Goal: Use online tool/utility: Utilize a website feature to perform a specific function

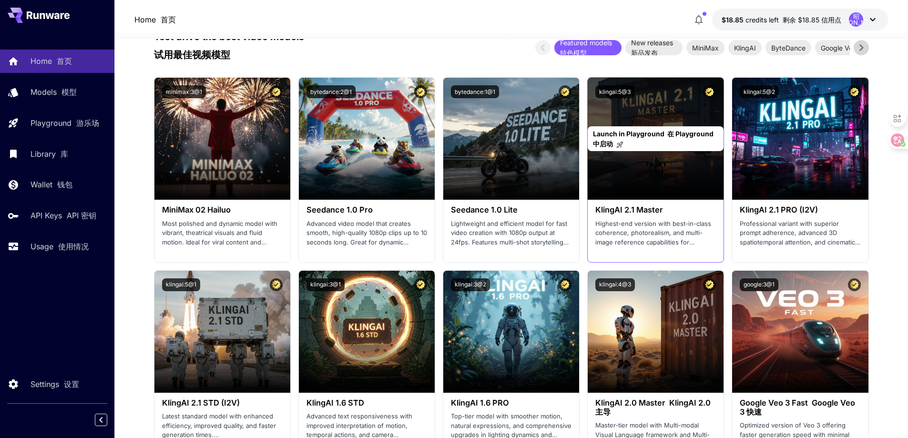
scroll to position [286, 0]
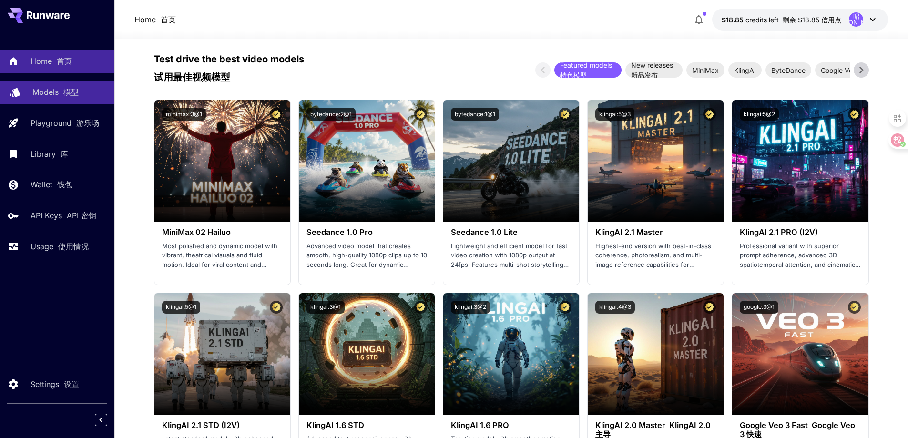
click at [79, 98] on div "Models 模型" at bounding box center [69, 91] width 74 height 11
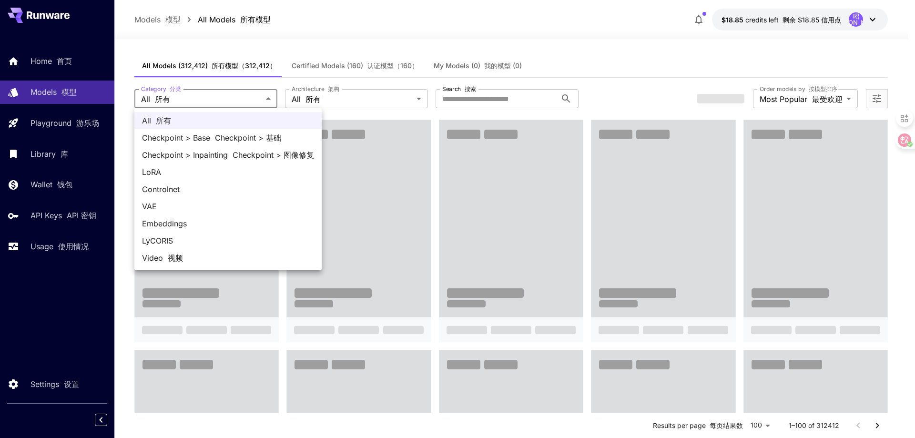
click at [408, 98] on div at bounding box center [457, 219] width 915 height 438
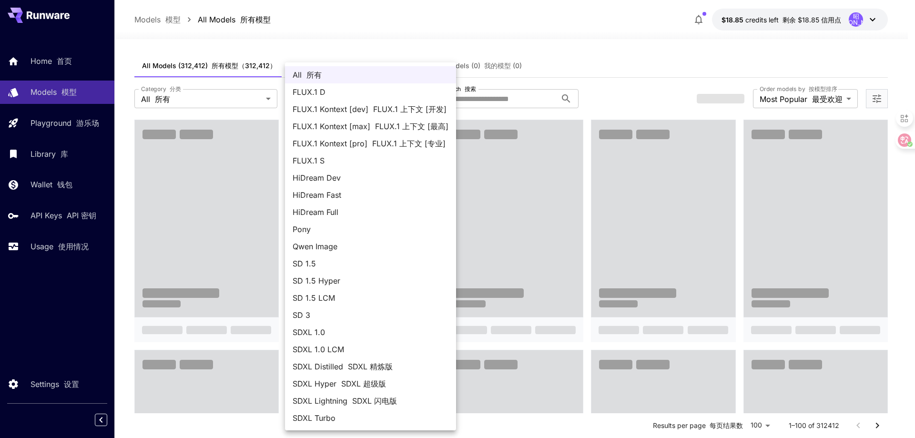
click at [389, 143] on font "FLUX.1 上下文 [专业]" at bounding box center [408, 144] width 73 height 10
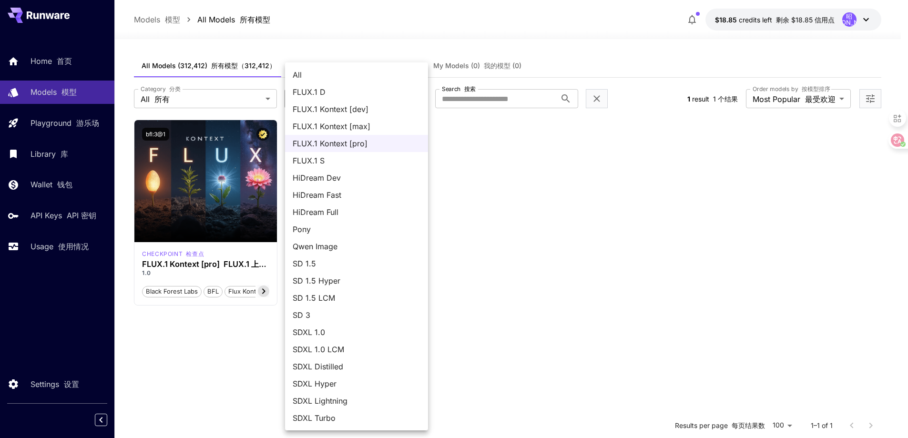
click at [413, 95] on body "**********" at bounding box center [454, 305] width 908 height 611
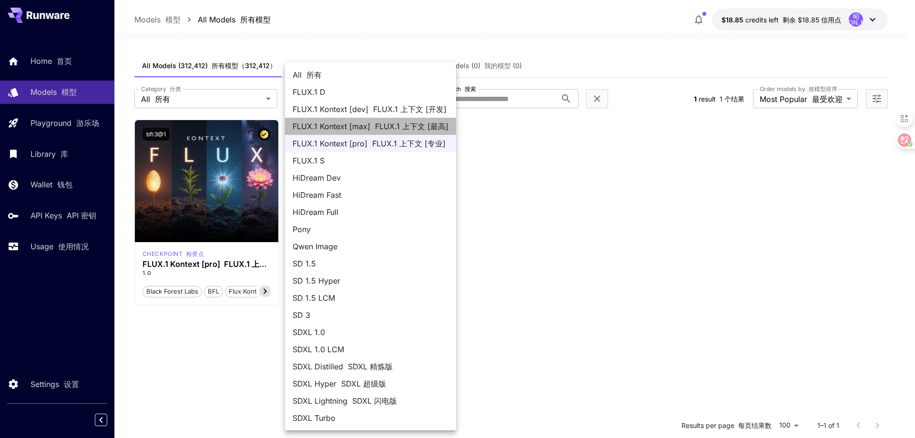
click at [390, 127] on font "FLUX.1 上下文 [最高]" at bounding box center [411, 127] width 73 height 10
type input "**********"
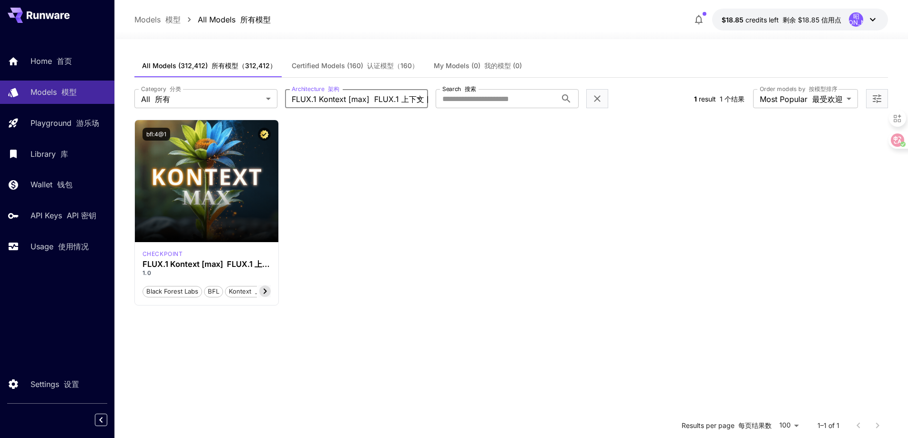
click at [398, 103] on body "**********" at bounding box center [454, 305] width 908 height 611
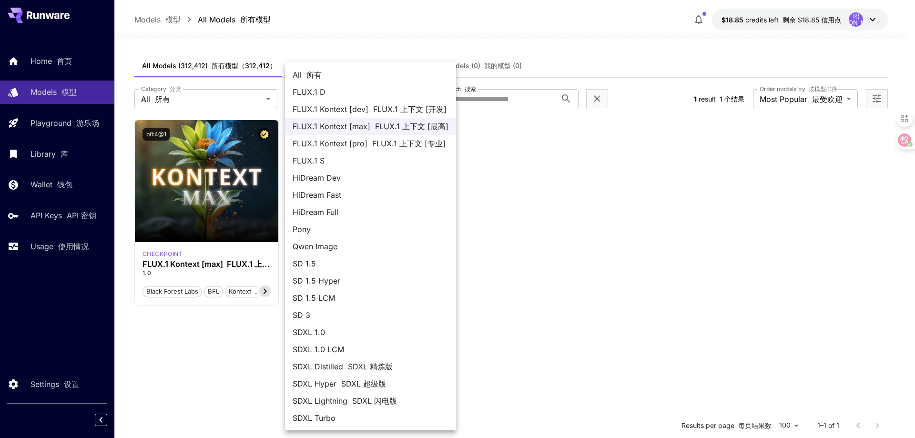
click at [553, 211] on div at bounding box center [457, 219] width 915 height 438
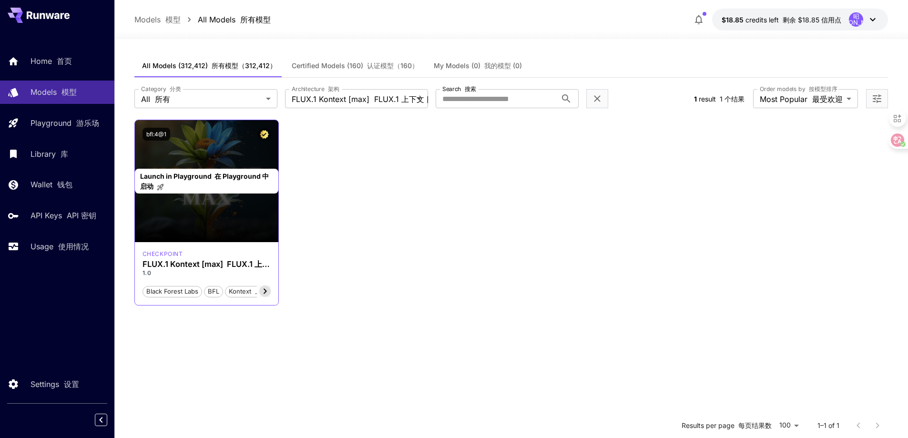
click at [244, 163] on div "Launch in Playground 在 Playground 中启动" at bounding box center [207, 181] width 144 height 122
click at [233, 220] on div "Launch in Playground 在 Playground 中启动" at bounding box center [207, 181] width 144 height 122
click at [214, 210] on div "Launch in Playground 在 Playground 中启动" at bounding box center [207, 181] width 144 height 122
click at [200, 151] on div "Launch in Playground 在 Playground 中启动" at bounding box center [207, 181] width 144 height 122
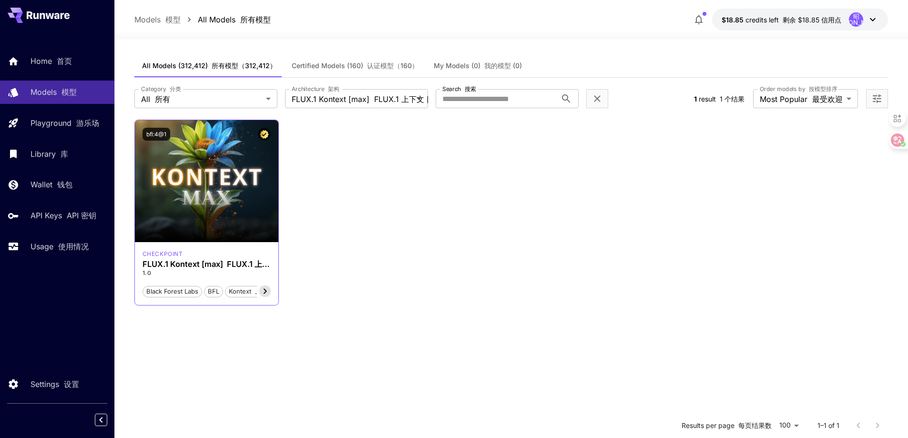
click at [266, 293] on icon at bounding box center [264, 290] width 11 height 11
click at [266, 293] on font at bounding box center [264, 291] width 12 height 8
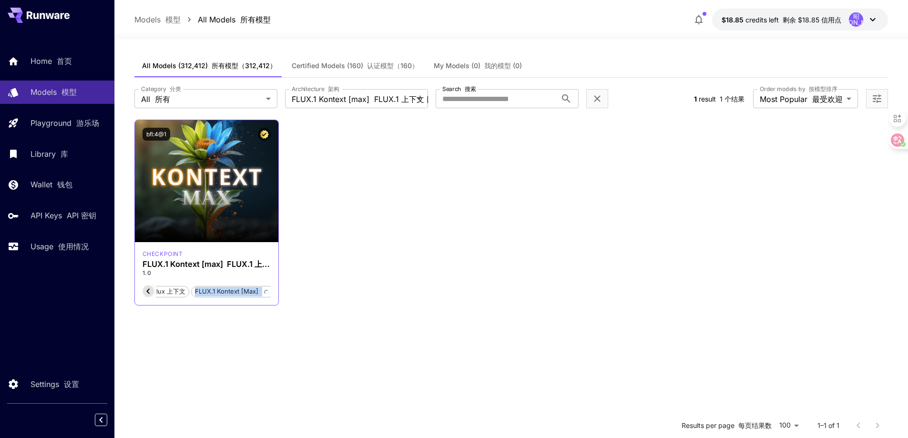
click at [266, 293] on font at bounding box center [264, 291] width 12 height 8
click at [150, 289] on icon at bounding box center [147, 290] width 11 height 11
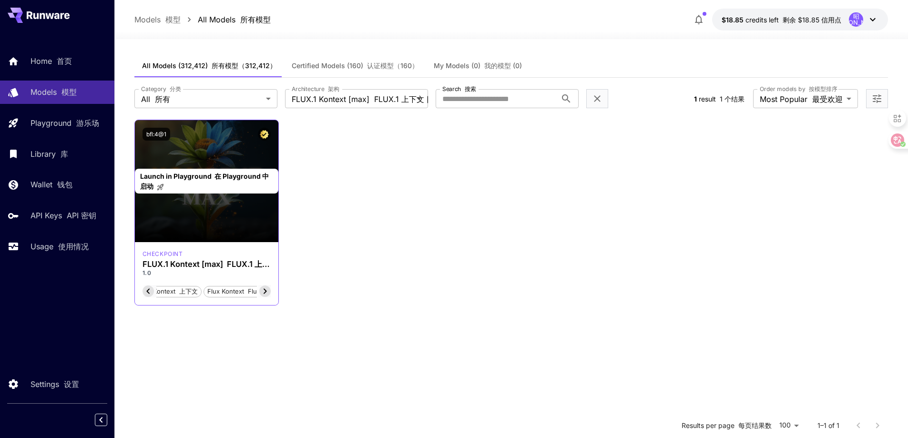
scroll to position [0, 42]
click at [184, 229] on div "Launch in Playground 在 Playground 中启动" at bounding box center [207, 181] width 144 height 122
click at [226, 181] on p "Launch in Playground 在 Playground 中启动" at bounding box center [206, 181] width 133 height 20
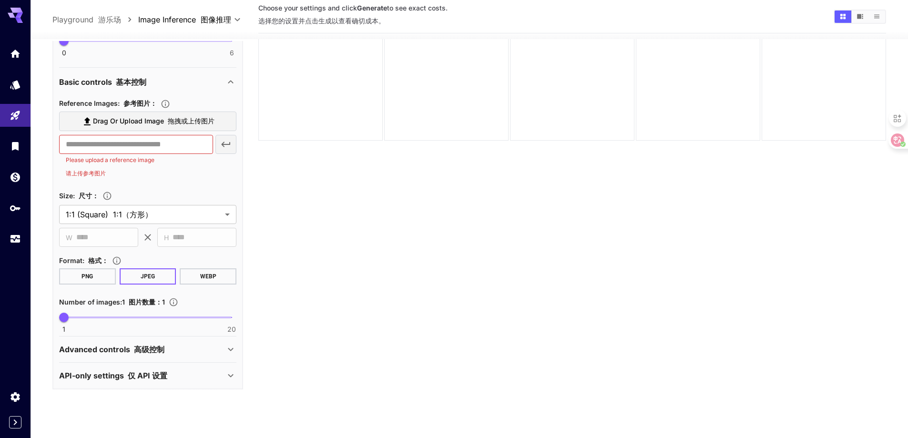
scroll to position [75, 0]
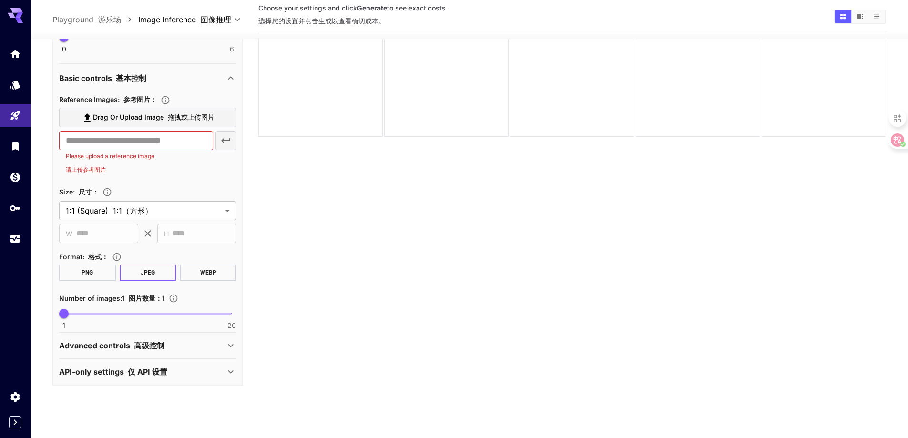
click at [233, 347] on icon at bounding box center [230, 345] width 11 height 11
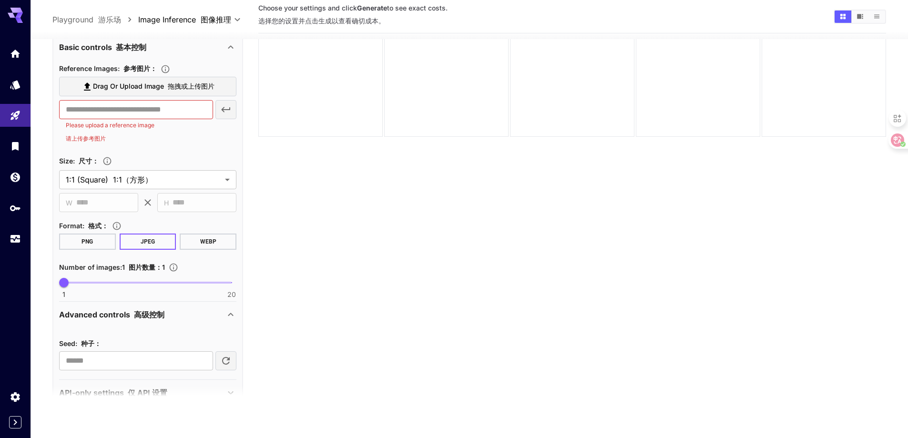
scroll to position [354, 0]
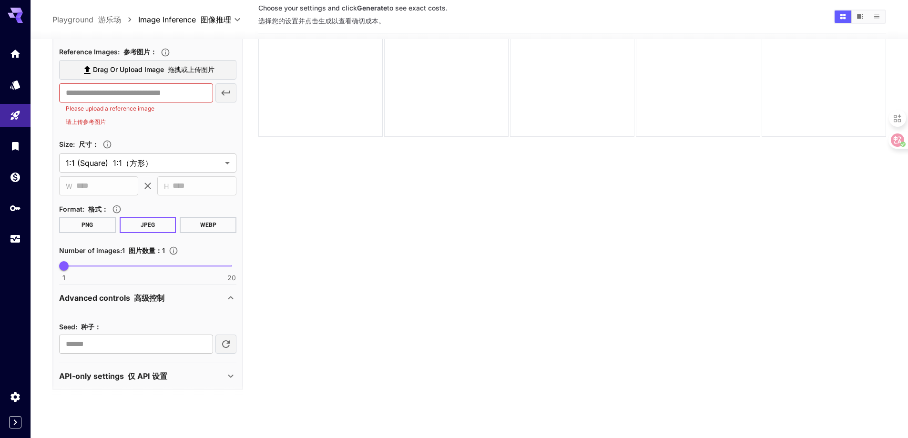
click at [229, 373] on icon at bounding box center [230, 375] width 11 height 11
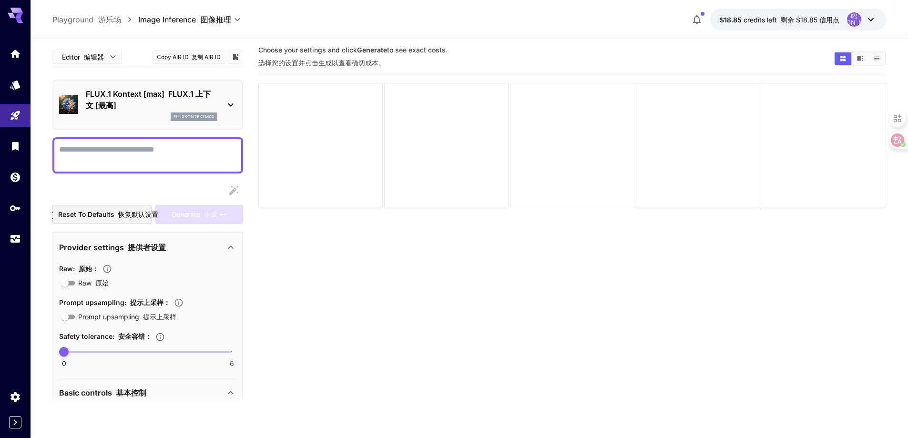
scroll to position [0, 0]
